Goal: Transaction & Acquisition: Book appointment/travel/reservation

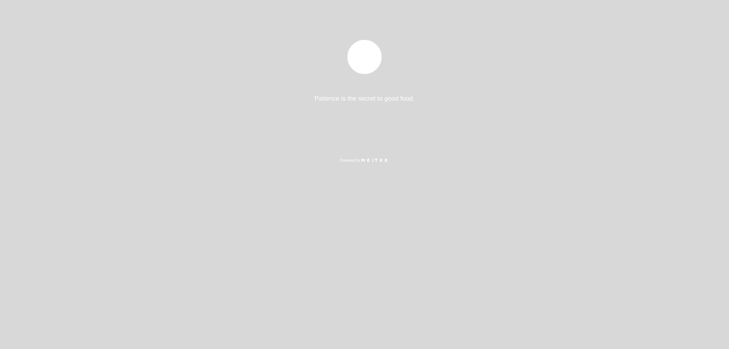
select select "es"
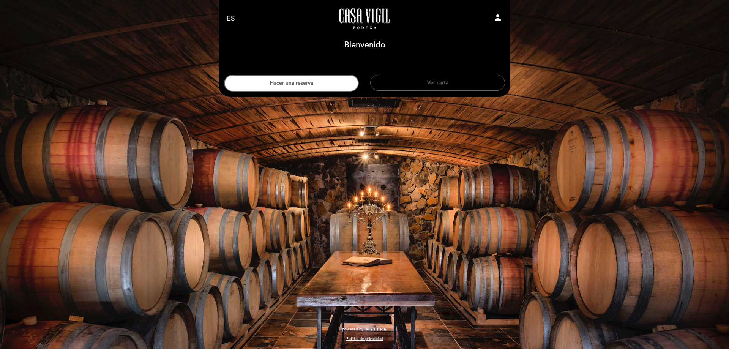
click at [418, 81] on button "Ver carta" at bounding box center [437, 83] width 135 height 16
click at [320, 78] on button "Hacer una reserva" at bounding box center [291, 83] width 135 height 17
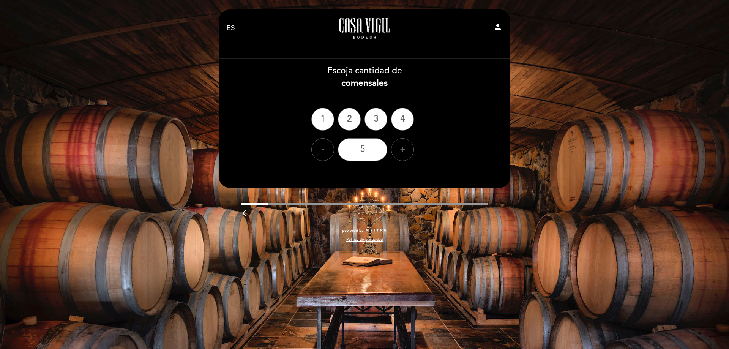
click at [400, 147] on div "+" at bounding box center [402, 149] width 23 height 23
click at [368, 150] on div "6" at bounding box center [362, 149] width 49 height 23
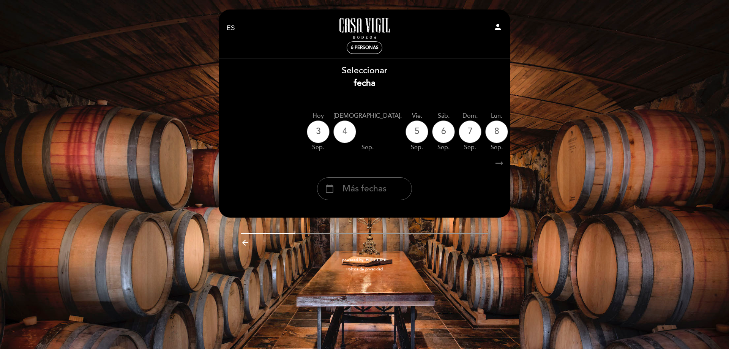
click at [342, 191] on div "calendar_today Más fechas" at bounding box center [364, 188] width 95 height 23
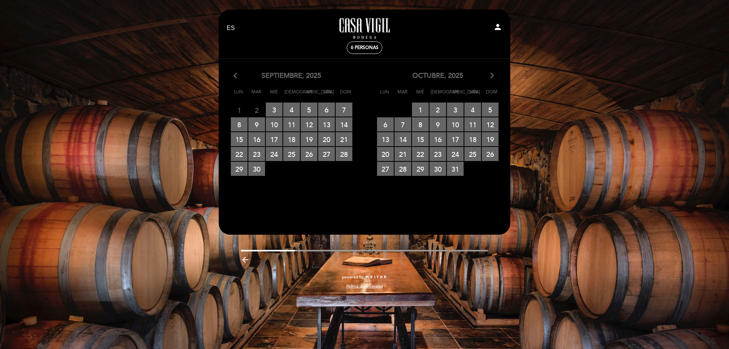
click at [490, 76] on icon "arrow_forward_ios" at bounding box center [492, 76] width 7 height 10
click at [386, 154] on span "17 RESERVAS DISPONIBLES" at bounding box center [385, 154] width 17 height 14
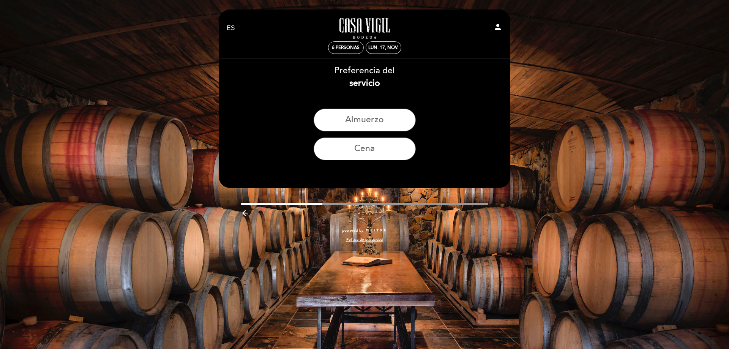
click at [366, 115] on button "Almuerzo" at bounding box center [365, 120] width 102 height 23
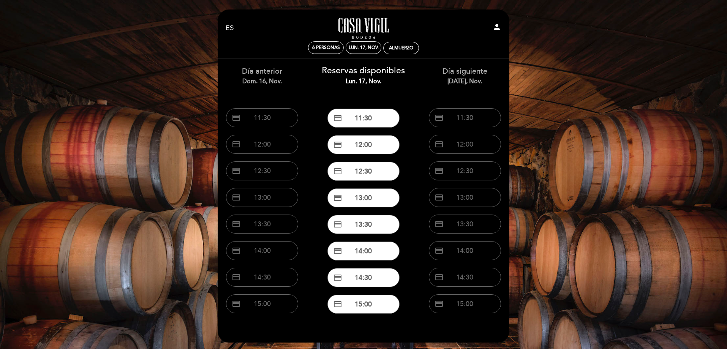
click at [361, 194] on button "credit_card 13:00" at bounding box center [363, 197] width 72 height 19
